Goal: Task Accomplishment & Management: Use online tool/utility

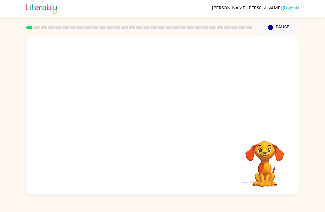
click at [280, 31] on button "Pause Pause" at bounding box center [279, 27] width 40 height 13
click at [287, 22] on button "Pause Pause" at bounding box center [279, 27] width 40 height 13
click at [285, 29] on button "Pause Pause" at bounding box center [279, 27] width 40 height 13
click at [282, 28] on button "Pause Pause" at bounding box center [279, 27] width 40 height 13
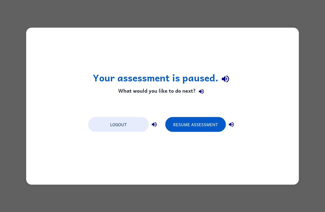
click at [218, 122] on button "Resume Assessment" at bounding box center [195, 124] width 61 height 15
click at [212, 123] on button "Resume Assessment" at bounding box center [195, 124] width 61 height 15
click at [205, 120] on button "Resume Assessment" at bounding box center [195, 124] width 61 height 15
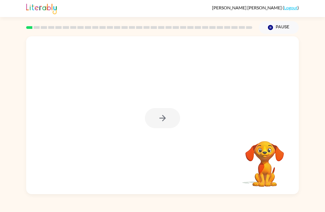
click at [154, 121] on div at bounding box center [162, 118] width 35 height 20
click at [155, 113] on button "button" at bounding box center [162, 118] width 35 height 20
click at [58, 46] on div at bounding box center [162, 82] width 272 height 93
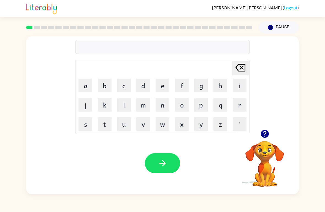
click at [162, 163] on icon "button" at bounding box center [162, 163] width 6 height 6
click at [183, 106] on button "o" at bounding box center [182, 105] width 14 height 14
click at [238, 109] on button "r" at bounding box center [239, 105] width 14 height 14
click at [105, 122] on button "t" at bounding box center [105, 124] width 14 height 14
click at [216, 86] on button "h" at bounding box center [220, 86] width 14 height 14
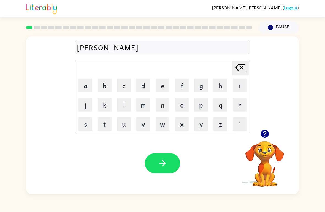
click at [164, 87] on button "e" at bounding box center [162, 86] width 14 height 14
click at [236, 106] on button "r" at bounding box center [239, 105] width 14 height 14
click at [238, 64] on icon "Delete Delete last character input" at bounding box center [240, 67] width 13 height 13
click at [240, 72] on icon at bounding box center [240, 68] width 10 height 8
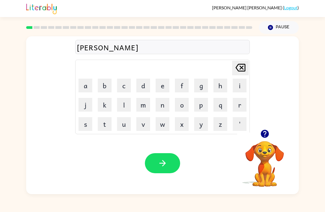
click at [241, 71] on icon "Delete Delete last character input" at bounding box center [240, 67] width 13 height 13
click at [243, 70] on icon at bounding box center [240, 68] width 10 height 8
click at [184, 105] on button "o" at bounding box center [182, 105] width 14 height 14
click at [235, 102] on button "r" at bounding box center [239, 105] width 14 height 14
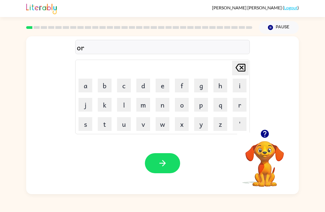
click at [108, 121] on button "t" at bounding box center [105, 124] width 14 height 14
click at [217, 86] on button "h" at bounding box center [220, 86] width 14 height 14
click at [164, 85] on button "e" at bounding box center [162, 86] width 14 height 14
click at [236, 105] on button "r" at bounding box center [239, 105] width 14 height 14
click at [163, 162] on icon "button" at bounding box center [163, 163] width 10 height 10
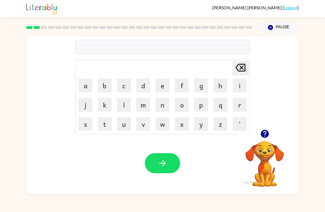
click at [204, 105] on button "p" at bounding box center [201, 105] width 14 height 14
click at [87, 84] on button "a" at bounding box center [85, 86] width 14 height 14
click at [126, 127] on button "u" at bounding box center [124, 124] width 14 height 14
click at [165, 103] on button "n" at bounding box center [162, 105] width 14 height 14
click at [108, 122] on button "t" at bounding box center [105, 124] width 14 height 14
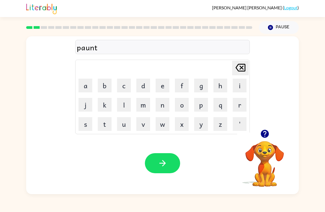
click at [164, 159] on icon "button" at bounding box center [163, 163] width 10 height 10
click at [127, 103] on button "l" at bounding box center [124, 105] width 14 height 14
click at [183, 106] on button "o" at bounding box center [182, 105] width 14 height 14
click at [124, 87] on button "c" at bounding box center [124, 86] width 14 height 14
click at [87, 86] on button "a" at bounding box center [85, 86] width 14 height 14
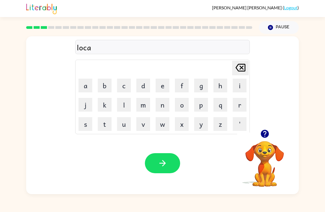
click at [108, 124] on button "t" at bounding box center [105, 124] width 14 height 14
click at [164, 85] on button "e" at bounding box center [162, 86] width 14 height 14
click at [154, 151] on div "Your browser must support playing .mp4 files to use Literably. Please try using…" at bounding box center [162, 163] width 272 height 62
click at [167, 166] on icon "button" at bounding box center [163, 163] width 10 height 10
click at [108, 122] on button "t" at bounding box center [105, 124] width 14 height 14
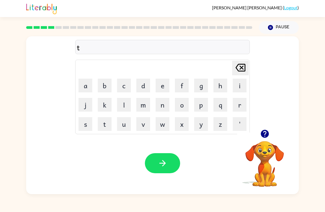
click at [162, 127] on button "w" at bounding box center [162, 124] width 14 height 14
click at [239, 86] on button "i" at bounding box center [239, 86] width 14 height 14
click at [163, 106] on button "n" at bounding box center [162, 105] width 14 height 14
click at [162, 157] on button "button" at bounding box center [162, 163] width 35 height 20
click at [160, 104] on button "n" at bounding box center [162, 105] width 14 height 14
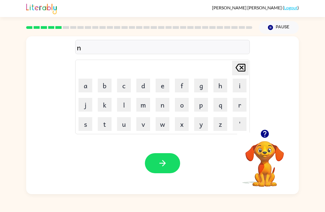
click at [161, 85] on button "e" at bounding box center [162, 86] width 14 height 14
click at [85, 87] on button "a" at bounding box center [85, 86] width 14 height 14
click at [240, 103] on button "r" at bounding box center [239, 105] width 14 height 14
click at [82, 87] on button "a" at bounding box center [85, 86] width 14 height 14
click at [125, 103] on button "l" at bounding box center [124, 105] width 14 height 14
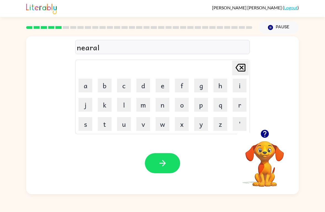
click at [240, 88] on button "i" at bounding box center [239, 86] width 14 height 14
click at [170, 160] on button "button" at bounding box center [162, 163] width 35 height 20
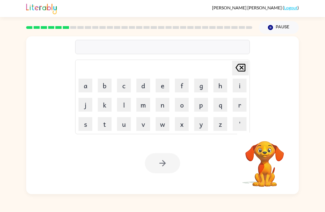
click at [106, 86] on button "b" at bounding box center [105, 86] width 14 height 14
click at [222, 86] on button "h" at bounding box center [220, 86] width 14 height 14
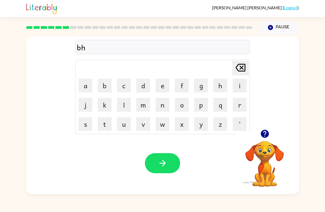
click at [96, 81] on td "b" at bounding box center [104, 85] width 19 height 19
click at [242, 67] on icon "Delete Delete last character input" at bounding box center [240, 67] width 13 height 13
click at [236, 86] on button "i" at bounding box center [239, 86] width 14 height 14
click at [220, 86] on button "h" at bounding box center [220, 86] width 14 height 14
click at [240, 68] on icon "Delete Delete last character input" at bounding box center [240, 67] width 13 height 13
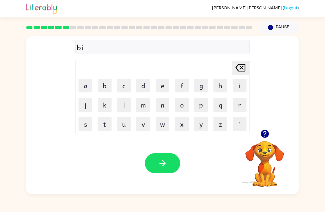
click at [240, 68] on icon "Delete Delete last character input" at bounding box center [240, 67] width 13 height 13
click at [165, 82] on button "e" at bounding box center [162, 86] width 14 height 14
click at [221, 86] on button "h" at bounding box center [220, 86] width 14 height 14
click at [237, 84] on button "i" at bounding box center [239, 86] width 14 height 14
click at [161, 106] on button "n" at bounding box center [162, 105] width 14 height 14
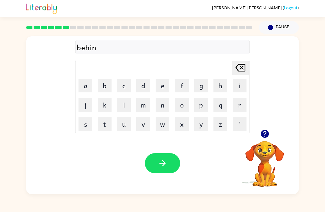
click at [145, 85] on button "d" at bounding box center [143, 86] width 14 height 14
click at [158, 152] on div "Your browser must support playing .mp4 files to use Literably. Please try using…" at bounding box center [162, 163] width 272 height 62
click at [157, 159] on button "button" at bounding box center [162, 163] width 35 height 20
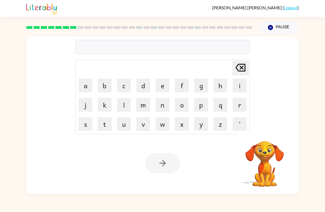
click at [106, 123] on button "t" at bounding box center [105, 124] width 14 height 14
click at [218, 87] on button "h" at bounding box center [220, 86] width 14 height 14
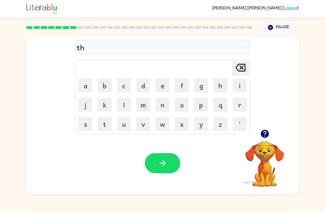
click at [236, 102] on button "r" at bounding box center [239, 105] width 14 height 14
click at [166, 88] on button "e" at bounding box center [162, 86] width 14 height 14
click at [125, 84] on button "c" at bounding box center [124, 86] width 14 height 14
click at [180, 106] on button "o" at bounding box center [182, 105] width 14 height 14
click at [123, 102] on button "l" at bounding box center [124, 105] width 14 height 14
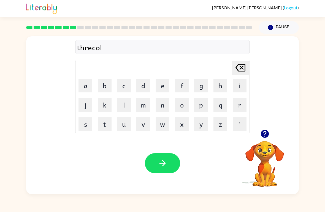
click at [167, 84] on button "e" at bounding box center [162, 86] width 14 height 14
click at [168, 161] on button "button" at bounding box center [162, 163] width 35 height 20
click at [145, 105] on button "m" at bounding box center [143, 105] width 14 height 14
click at [166, 86] on button "e" at bounding box center [162, 86] width 14 height 14
click at [235, 103] on button "r" at bounding box center [239, 105] width 14 height 14
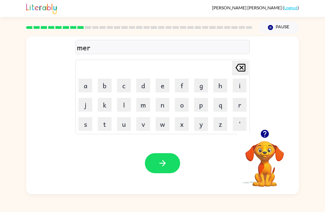
click at [242, 70] on icon "Delete Delete last character input" at bounding box center [240, 67] width 13 height 13
click at [243, 68] on icon "Delete Delete last character input" at bounding box center [240, 67] width 13 height 13
click at [242, 86] on button "i" at bounding box center [239, 86] width 14 height 14
click at [240, 105] on button "r" at bounding box center [239, 105] width 14 height 14
click at [220, 88] on button "h" at bounding box center [220, 86] width 14 height 14
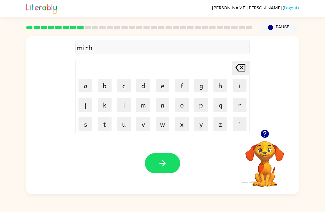
click at [184, 104] on button "o" at bounding box center [182, 105] width 14 height 14
click at [121, 110] on button "l" at bounding box center [124, 105] width 14 height 14
click at [144, 81] on button "d" at bounding box center [143, 86] width 14 height 14
click at [163, 156] on button "button" at bounding box center [162, 163] width 35 height 20
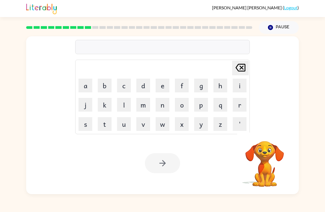
click at [164, 103] on button "n" at bounding box center [162, 105] width 14 height 14
click at [242, 87] on button "i" at bounding box center [239, 86] width 14 height 14
click at [144, 102] on button "m" at bounding box center [143, 105] width 14 height 14
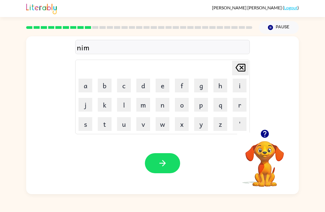
click at [167, 85] on button "e" at bounding box center [162, 86] width 14 height 14
click at [241, 65] on icon "Delete Delete last character input" at bounding box center [240, 67] width 13 height 13
click at [111, 84] on button "b" at bounding box center [105, 86] width 14 height 14
click at [182, 108] on button "o" at bounding box center [182, 105] width 14 height 14
click at [123, 104] on button "l" at bounding box center [124, 105] width 14 height 14
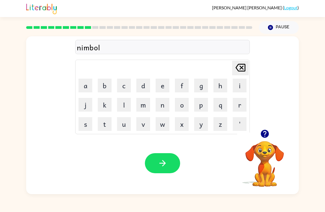
click at [167, 85] on button "e" at bounding box center [162, 86] width 14 height 14
click at [164, 162] on icon "button" at bounding box center [162, 163] width 6 height 6
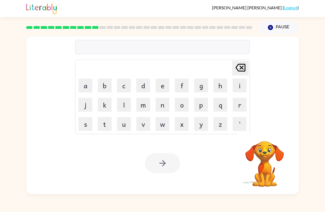
click at [184, 103] on button "o" at bounding box center [182, 105] width 14 height 14
click at [164, 107] on button "n" at bounding box center [162, 105] width 14 height 14
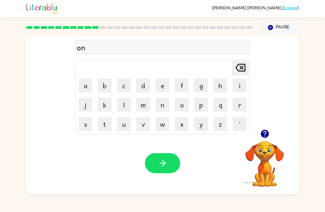
click at [182, 84] on button "f" at bounding box center [182, 86] width 14 height 14
click at [180, 106] on button "o" at bounding box center [182, 105] width 14 height 14
click at [123, 104] on button "l" at bounding box center [124, 105] width 14 height 14
click at [148, 86] on button "d" at bounding box center [143, 86] width 14 height 14
click at [166, 155] on button "button" at bounding box center [162, 163] width 35 height 20
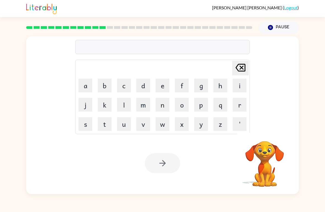
click at [144, 127] on button "v" at bounding box center [143, 124] width 14 height 14
click at [183, 106] on button "o" at bounding box center [182, 105] width 14 height 14
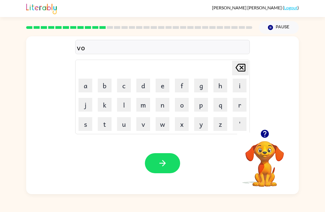
click at [104, 122] on button "t" at bounding box center [105, 124] width 14 height 14
click at [162, 88] on button "e" at bounding box center [162, 86] width 14 height 14
click at [160, 160] on icon "button" at bounding box center [163, 163] width 10 height 10
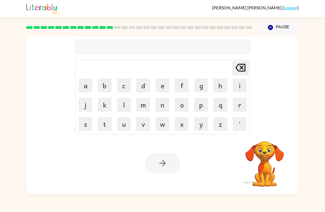
click at [108, 87] on button "b" at bounding box center [105, 86] width 14 height 14
click at [142, 86] on button "d" at bounding box center [143, 86] width 14 height 14
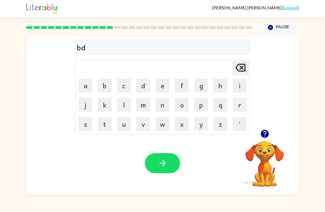
click at [243, 68] on icon "Delete Delete last character input" at bounding box center [240, 67] width 13 height 13
click at [161, 86] on button "e" at bounding box center [162, 86] width 14 height 14
click at [142, 86] on button "d" at bounding box center [143, 86] width 14 height 14
click at [107, 122] on button "t" at bounding box center [105, 124] width 14 height 14
click at [126, 104] on button "l" at bounding box center [124, 105] width 14 height 14
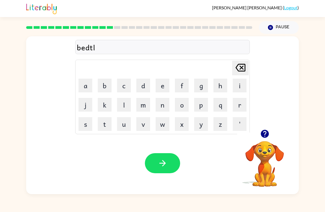
click at [243, 67] on icon "Delete Delete last character input" at bounding box center [240, 67] width 13 height 13
click at [239, 86] on button "i" at bounding box center [239, 86] width 14 height 14
click at [147, 106] on button "m" at bounding box center [143, 105] width 14 height 14
click at [163, 85] on button "e" at bounding box center [162, 86] width 14 height 14
click at [162, 163] on icon "button" at bounding box center [163, 163] width 10 height 10
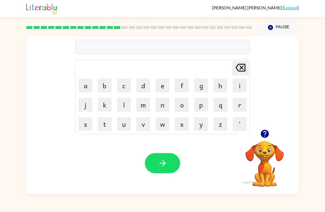
click at [104, 85] on button "b" at bounding box center [105, 86] width 14 height 14
click at [238, 85] on button "i" at bounding box center [239, 86] width 14 height 14
click at [149, 84] on button "d" at bounding box center [143, 86] width 14 height 14
click at [163, 105] on button "n" at bounding box center [162, 105] width 14 height 14
click at [160, 84] on button "e" at bounding box center [162, 86] width 14 height 14
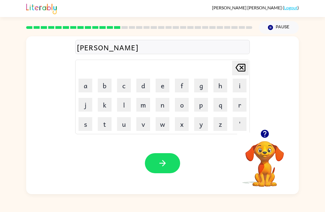
click at [87, 124] on button "s" at bounding box center [85, 124] width 14 height 14
click at [173, 160] on button "button" at bounding box center [162, 163] width 35 height 20
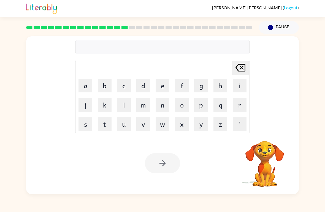
click at [146, 88] on button "d" at bounding box center [143, 86] width 14 height 14
click at [240, 86] on button "i" at bounding box center [239, 86] width 14 height 14
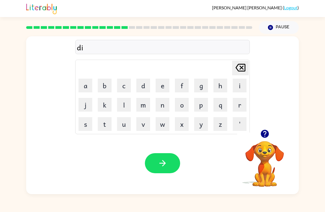
click at [123, 106] on button "l" at bounding box center [124, 105] width 14 height 14
click at [81, 84] on button "a" at bounding box center [85, 86] width 14 height 14
click at [239, 87] on button "i" at bounding box center [239, 86] width 14 height 14
click at [175, 170] on button "button" at bounding box center [162, 163] width 35 height 20
click at [106, 124] on button "t" at bounding box center [105, 124] width 14 height 14
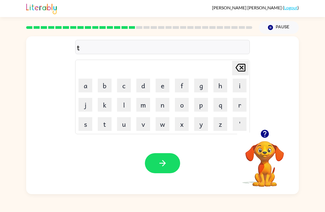
click at [161, 86] on button "e" at bounding box center [162, 86] width 14 height 14
click at [236, 106] on button "r" at bounding box center [239, 105] width 14 height 14
click at [146, 104] on button "m" at bounding box center [143, 105] width 14 height 14
click at [167, 160] on icon "button" at bounding box center [163, 163] width 10 height 10
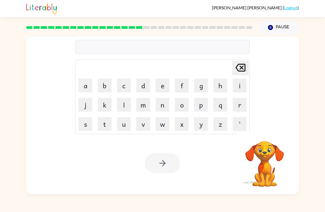
click at [86, 122] on button "s" at bounding box center [85, 124] width 14 height 14
click at [162, 87] on button "e" at bounding box center [162, 86] width 14 height 14
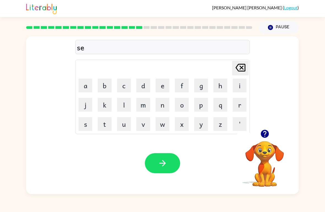
click at [106, 123] on button "t" at bounding box center [105, 124] width 14 height 14
click at [164, 87] on button "e" at bounding box center [162, 86] width 14 height 14
click at [162, 150] on div "Your browser must support playing .mp4 files to use Literably. Please try using…" at bounding box center [162, 163] width 272 height 62
click at [167, 156] on button "button" at bounding box center [162, 163] width 35 height 20
click at [204, 85] on button "g" at bounding box center [201, 86] width 14 height 14
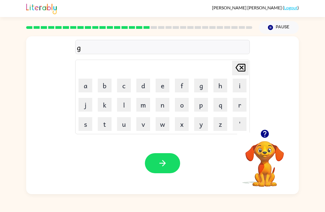
click at [236, 100] on button "r" at bounding box center [239, 105] width 14 height 14
click at [240, 80] on button "i" at bounding box center [239, 86] width 14 height 14
click at [146, 104] on button "m" at bounding box center [143, 105] width 14 height 14
click at [238, 86] on button "i" at bounding box center [239, 86] width 14 height 14
click at [165, 103] on button "n" at bounding box center [162, 105] width 14 height 14
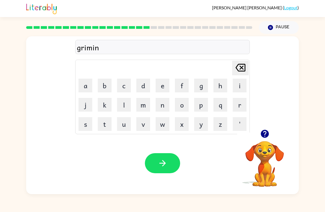
click at [201, 89] on button "g" at bounding box center [201, 86] width 14 height 14
click at [161, 157] on button "button" at bounding box center [162, 163] width 35 height 20
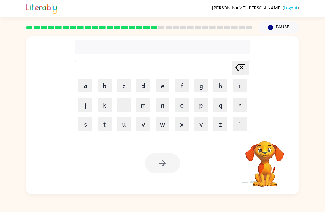
click at [204, 103] on button "p" at bounding box center [201, 105] width 14 height 14
click at [124, 105] on button "l" at bounding box center [124, 105] width 14 height 14
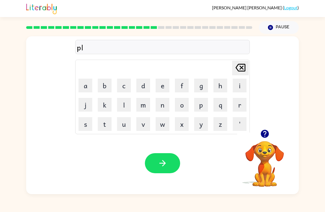
click at [89, 86] on button "a" at bounding box center [85, 86] width 14 height 14
click at [87, 125] on button "s" at bounding box center [85, 124] width 14 height 14
click at [106, 122] on button "t" at bounding box center [105, 124] width 14 height 14
click at [235, 84] on button "i" at bounding box center [239, 86] width 14 height 14
click at [107, 103] on button "k" at bounding box center [105, 105] width 14 height 14
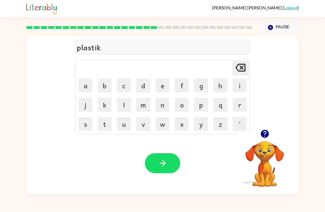
click at [239, 70] on icon "Delete Delete last character input" at bounding box center [240, 67] width 13 height 13
click at [123, 84] on button "c" at bounding box center [124, 86] width 14 height 14
click at [163, 154] on button "button" at bounding box center [162, 163] width 35 height 20
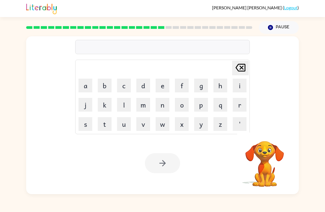
click at [143, 85] on button "d" at bounding box center [143, 86] width 14 height 14
click at [240, 85] on button "i" at bounding box center [239, 86] width 14 height 14
click at [86, 125] on button "s" at bounding box center [85, 124] width 14 height 14
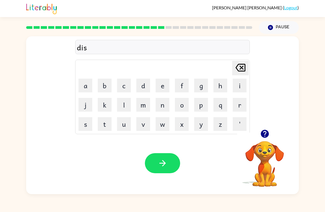
click at [201, 106] on button "p" at bounding box center [201, 105] width 14 height 14
click at [124, 105] on button "l" at bounding box center [124, 105] width 14 height 14
click at [88, 86] on button "a" at bounding box center [85, 86] width 14 height 14
click at [199, 125] on button "y" at bounding box center [201, 124] width 14 height 14
click at [168, 155] on button "button" at bounding box center [162, 163] width 35 height 20
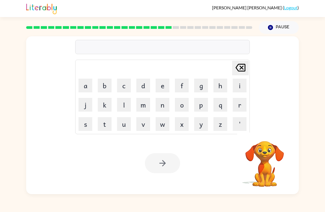
click at [204, 84] on button "g" at bounding box center [201, 86] width 14 height 14
click at [240, 70] on icon "Delete Delete last character input" at bounding box center [240, 67] width 13 height 13
click at [144, 88] on button "d" at bounding box center [143, 86] width 14 height 14
click at [127, 124] on button "u" at bounding box center [124, 124] width 14 height 14
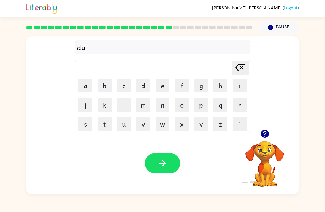
click at [88, 121] on button "s" at bounding box center [85, 124] width 14 height 14
click at [109, 122] on button "t" at bounding box center [105, 124] width 14 height 14
click at [239, 85] on button "i" at bounding box center [239, 86] width 14 height 14
click at [104, 126] on button "t" at bounding box center [105, 124] width 14 height 14
click at [169, 164] on button "button" at bounding box center [162, 163] width 35 height 20
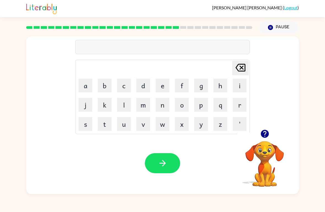
click at [86, 126] on button "s" at bounding box center [85, 124] width 14 height 14
click at [163, 87] on button "e" at bounding box center [162, 86] width 14 height 14
click at [164, 107] on button "n" at bounding box center [162, 105] width 14 height 14
click at [108, 123] on button "t" at bounding box center [105, 124] width 14 height 14
click at [240, 86] on button "i" at bounding box center [239, 86] width 14 height 14
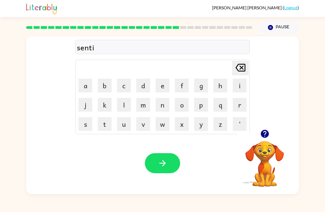
click at [204, 106] on button "p" at bounding box center [201, 105] width 14 height 14
click at [159, 88] on button "e" at bounding box center [162, 86] width 14 height 14
click at [158, 162] on icon "button" at bounding box center [163, 163] width 10 height 10
click at [240, 104] on button "r" at bounding box center [239, 105] width 14 height 14
click at [90, 83] on button "a" at bounding box center [85, 86] width 14 height 14
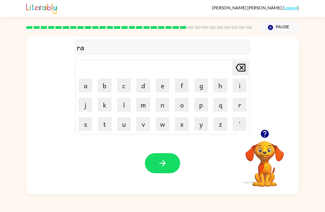
click at [240, 87] on button "i" at bounding box center [239, 86] width 14 height 14
click at [160, 105] on button "n" at bounding box center [162, 105] width 14 height 14
click at [127, 84] on button "c" at bounding box center [124, 86] width 14 height 14
click at [178, 108] on button "o" at bounding box center [182, 105] width 14 height 14
click at [123, 124] on button "u" at bounding box center [124, 124] width 14 height 14
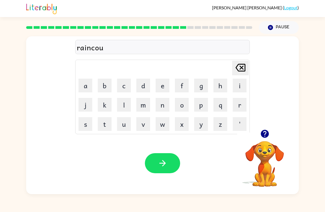
click at [106, 125] on button "t" at bounding box center [105, 124] width 14 height 14
click at [243, 66] on icon "Delete Delete last character input" at bounding box center [240, 67] width 13 height 13
click at [240, 66] on icon "Delete Delete last character input" at bounding box center [240, 67] width 13 height 13
click at [240, 65] on icon "Delete Delete last character input" at bounding box center [240, 67] width 13 height 13
click at [89, 84] on button "a" at bounding box center [85, 86] width 14 height 14
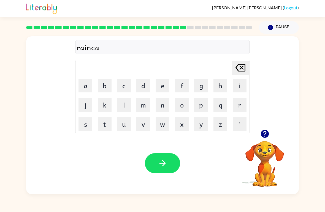
click at [185, 105] on button "o" at bounding box center [182, 105] width 14 height 14
click at [242, 69] on icon "Delete Delete last character input" at bounding box center [240, 67] width 13 height 13
click at [241, 69] on icon "Delete Delete last character input" at bounding box center [240, 67] width 13 height 13
click at [182, 106] on button "o" at bounding box center [182, 105] width 14 height 14
click at [89, 81] on button "a" at bounding box center [85, 86] width 14 height 14
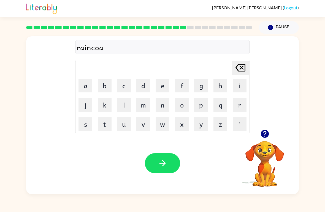
click at [105, 125] on button "t" at bounding box center [105, 124] width 14 height 14
click at [176, 155] on div at bounding box center [162, 163] width 35 height 20
click at [159, 150] on div "Your browser must support playing .mp4 files to use Literably. Please try using…" at bounding box center [162, 163] width 272 height 62
click at [159, 168] on button "button" at bounding box center [162, 163] width 35 height 20
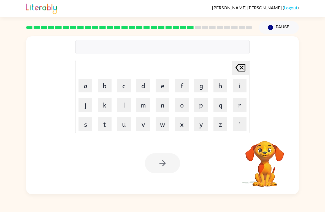
click at [146, 105] on button "m" at bounding box center [143, 105] width 14 height 14
click at [88, 87] on button "a" at bounding box center [85, 86] width 14 height 14
click at [239, 103] on button "r" at bounding box center [239, 105] width 14 height 14
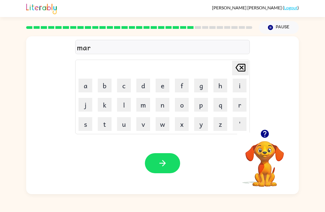
click at [106, 106] on button "k" at bounding box center [105, 105] width 14 height 14
click at [162, 87] on button "e" at bounding box center [162, 86] width 14 height 14
click at [236, 108] on button "r" at bounding box center [239, 105] width 14 height 14
click at [169, 154] on button "button" at bounding box center [162, 163] width 35 height 20
click at [165, 88] on button "e" at bounding box center [162, 86] width 14 height 14
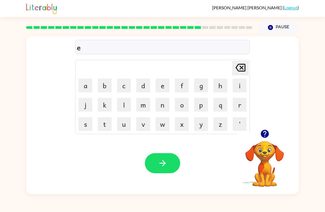
click at [143, 88] on button "d" at bounding box center [143, 86] width 14 height 14
click at [143, 128] on button "v" at bounding box center [143, 124] width 14 height 14
click at [92, 86] on button "a" at bounding box center [85, 86] width 14 height 14
click at [166, 105] on button "n" at bounding box center [162, 105] width 14 height 14
click at [90, 120] on button "s" at bounding box center [85, 124] width 14 height 14
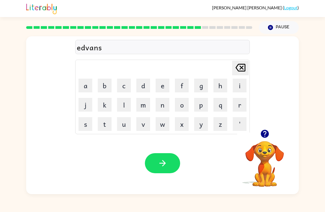
click at [162, 86] on button "e" at bounding box center [162, 86] width 14 height 14
click at [159, 161] on icon "button" at bounding box center [163, 163] width 10 height 10
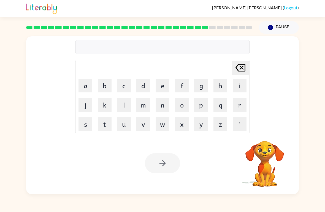
click at [203, 86] on button "g" at bounding box center [201, 86] width 14 height 14
click at [91, 82] on button "a" at bounding box center [85, 86] width 14 height 14
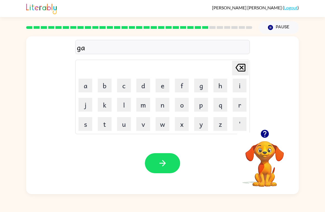
click at [106, 84] on button "b" at bounding box center [105, 86] width 14 height 14
click at [125, 103] on button "l" at bounding box center [124, 105] width 14 height 14
click at [238, 85] on button "i" at bounding box center [239, 86] width 14 height 14
click at [165, 102] on button "n" at bounding box center [162, 105] width 14 height 14
click at [157, 164] on button "button" at bounding box center [162, 163] width 35 height 20
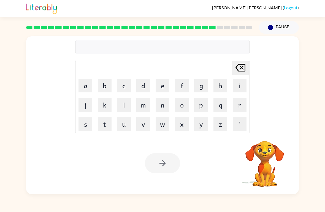
click at [202, 87] on button "g" at bounding box center [201, 86] width 14 height 14
click at [184, 103] on button "o" at bounding box center [182, 105] width 14 height 14
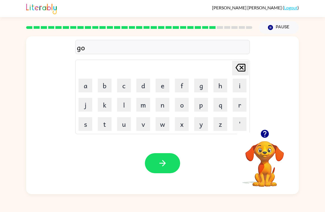
click at [144, 121] on button "v" at bounding box center [143, 124] width 14 height 14
click at [164, 86] on button "e" at bounding box center [162, 86] width 14 height 14
click at [243, 71] on icon "Delete Delete last character input" at bounding box center [240, 67] width 13 height 13
click at [240, 72] on icon "Delete Delete last character input" at bounding box center [240, 67] width 13 height 13
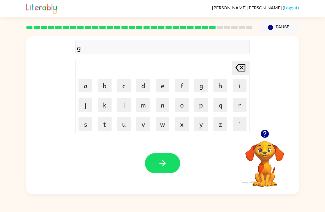
click at [127, 125] on button "u" at bounding box center [124, 124] width 14 height 14
click at [147, 123] on button "v" at bounding box center [143, 124] width 14 height 14
click at [162, 86] on button "e" at bounding box center [162, 86] width 14 height 14
click at [241, 105] on button "r" at bounding box center [239, 105] width 14 height 14
click at [240, 67] on icon at bounding box center [240, 68] width 10 height 8
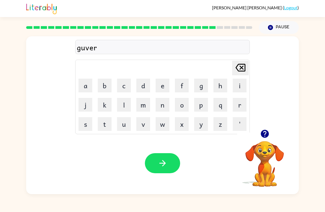
click at [240, 67] on icon at bounding box center [240, 68] width 10 height 8
click at [245, 71] on icon at bounding box center [240, 68] width 10 height 8
click at [244, 70] on icon at bounding box center [240, 68] width 10 height 8
click at [183, 105] on button "o" at bounding box center [182, 105] width 14 height 14
click at [146, 127] on button "v" at bounding box center [143, 124] width 14 height 14
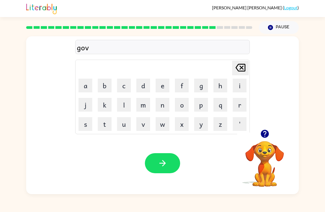
click at [160, 88] on button "e" at bounding box center [162, 86] width 14 height 14
click at [238, 107] on button "r" at bounding box center [239, 105] width 14 height 14
click at [147, 106] on button "m" at bounding box center [143, 105] width 14 height 14
click at [86, 85] on button "a" at bounding box center [85, 86] width 14 height 14
click at [161, 105] on button "n" at bounding box center [162, 105] width 14 height 14
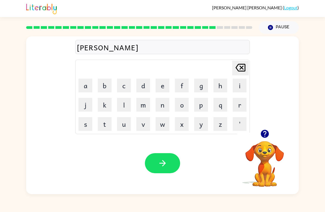
click at [107, 124] on button "t" at bounding box center [105, 124] width 14 height 14
click at [166, 91] on button "e" at bounding box center [162, 86] width 14 height 14
click at [179, 162] on button "button" at bounding box center [162, 163] width 35 height 20
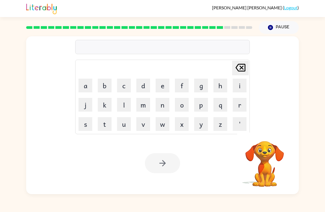
click at [87, 126] on button "s" at bounding box center [85, 124] width 14 height 14
click at [235, 110] on button "r" at bounding box center [239, 105] width 14 height 14
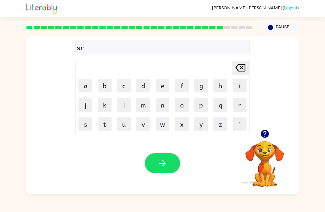
click at [89, 81] on button "a" at bounding box center [85, 86] width 14 height 14
click at [236, 86] on button "i" at bounding box center [239, 86] width 14 height 14
click at [166, 104] on button "n" at bounding box center [162, 105] width 14 height 14
click at [163, 159] on icon "button" at bounding box center [163, 163] width 10 height 10
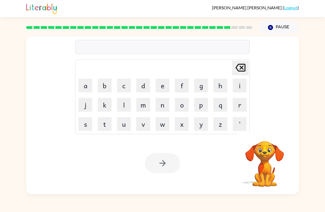
click at [90, 127] on button "s" at bounding box center [85, 124] width 14 height 14
click at [222, 88] on button "h" at bounding box center [220, 86] width 14 height 14
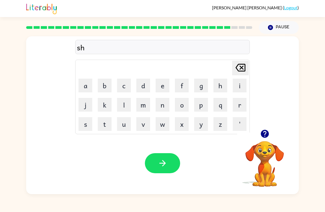
click at [82, 86] on button "a" at bounding box center [85, 86] width 14 height 14
click at [202, 105] on button "p" at bounding box center [201, 105] width 14 height 14
click at [162, 87] on button "e" at bounding box center [162, 86] width 14 height 14
click at [161, 158] on button "button" at bounding box center [162, 163] width 35 height 20
click at [79, 85] on button "a" at bounding box center [85, 86] width 14 height 14
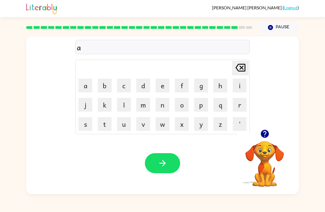
click at [107, 108] on button "k" at bounding box center [105, 105] width 14 height 14
click at [91, 123] on button "s" at bounding box center [85, 124] width 14 height 14
click at [162, 84] on button "e" at bounding box center [162, 86] width 14 height 14
click at [127, 103] on button "l" at bounding box center [124, 105] width 14 height 14
click at [163, 86] on button "e" at bounding box center [162, 86] width 14 height 14
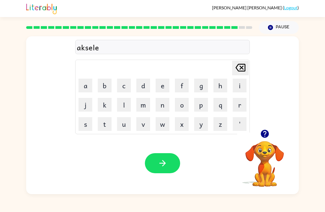
click at [163, 105] on button "n" at bounding box center [162, 105] width 14 height 14
click at [110, 123] on button "t" at bounding box center [105, 124] width 14 height 14
click at [86, 50] on div "akselent" at bounding box center [162, 48] width 171 height 12
click at [85, 50] on div "akselent" at bounding box center [162, 48] width 171 height 12
click at [243, 65] on icon at bounding box center [240, 68] width 10 height 8
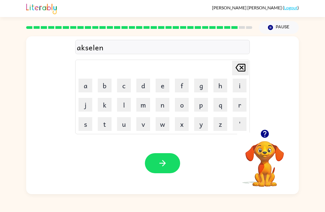
click at [243, 65] on icon at bounding box center [240, 68] width 10 height 8
click at [242, 70] on icon "Delete Delete last character input" at bounding box center [240, 67] width 13 height 13
click at [241, 73] on icon "Delete Delete last character input" at bounding box center [240, 67] width 13 height 13
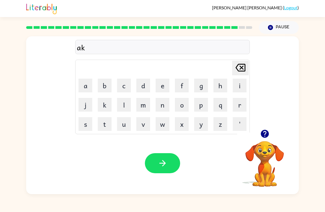
click at [240, 73] on icon "Delete Delete last character input" at bounding box center [240, 67] width 13 height 13
click at [162, 124] on button "w" at bounding box center [162, 124] width 14 height 14
click at [243, 66] on icon at bounding box center [240, 68] width 10 height 8
click at [186, 123] on button "x" at bounding box center [182, 124] width 14 height 14
click at [166, 86] on button "e" at bounding box center [162, 86] width 14 height 14
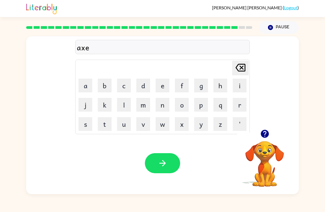
click at [126, 104] on button "l" at bounding box center [124, 105] width 14 height 14
click at [163, 87] on button "e" at bounding box center [162, 86] width 14 height 14
click at [239, 67] on icon "Delete Delete last character input" at bounding box center [240, 67] width 13 height 13
click at [238, 72] on icon "Delete Delete last character input" at bounding box center [240, 67] width 13 height 13
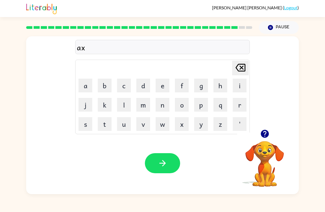
click at [237, 71] on icon "Delete Delete last character input" at bounding box center [240, 67] width 13 height 13
click at [235, 69] on icon "Delete Delete last character input" at bounding box center [240, 67] width 13 height 13
click at [161, 88] on button "e" at bounding box center [162, 86] width 14 height 14
click at [180, 124] on button "x" at bounding box center [182, 124] width 14 height 14
click at [82, 83] on button "a" at bounding box center [85, 86] width 14 height 14
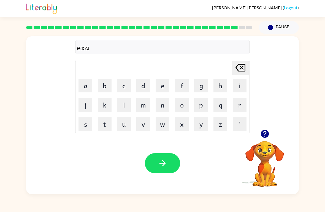
click at [124, 106] on button "l" at bounding box center [124, 105] width 14 height 14
click at [164, 86] on button "e" at bounding box center [162, 86] width 14 height 14
click at [161, 106] on button "n" at bounding box center [162, 105] width 14 height 14
click at [99, 130] on button "t" at bounding box center [105, 124] width 14 height 14
click at [169, 158] on button "button" at bounding box center [162, 163] width 35 height 20
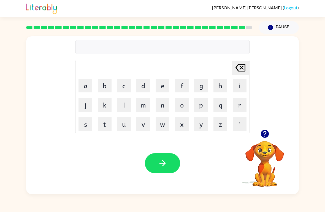
click at [147, 84] on button "d" at bounding box center [143, 86] width 14 height 14
click at [233, 106] on button "r" at bounding box center [239, 105] width 14 height 14
click at [88, 85] on button "a" at bounding box center [85, 86] width 14 height 14
click at [161, 122] on button "w" at bounding box center [162, 124] width 14 height 14
click at [204, 103] on button "p" at bounding box center [201, 105] width 14 height 14
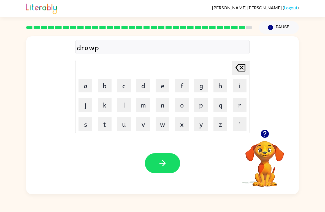
click at [244, 69] on icon at bounding box center [240, 68] width 10 height 8
click at [104, 84] on button "b" at bounding box center [105, 86] width 14 height 14
click at [86, 86] on button "a" at bounding box center [85, 86] width 14 height 14
click at [109, 106] on button "k" at bounding box center [105, 105] width 14 height 14
click at [163, 86] on button "e" at bounding box center [162, 86] width 14 height 14
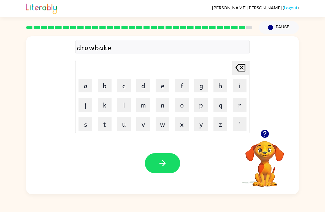
click at [235, 106] on button "r" at bounding box center [239, 105] width 14 height 14
click at [165, 157] on button "button" at bounding box center [162, 163] width 35 height 20
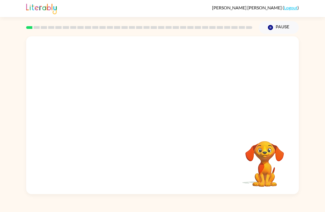
click at [98, 108] on video "Your browser must support playing .mp4 files to use Literably. Please try using…" at bounding box center [162, 82] width 272 height 93
click at [102, 107] on video "Your browser must support playing .mp4 files to use Literably. Please try using…" at bounding box center [162, 82] width 272 height 93
click at [100, 106] on video "Your browser must support playing .mp4 files to use Literably. Please try using…" at bounding box center [162, 82] width 272 height 93
